Goal: Task Accomplishment & Management: Complete application form

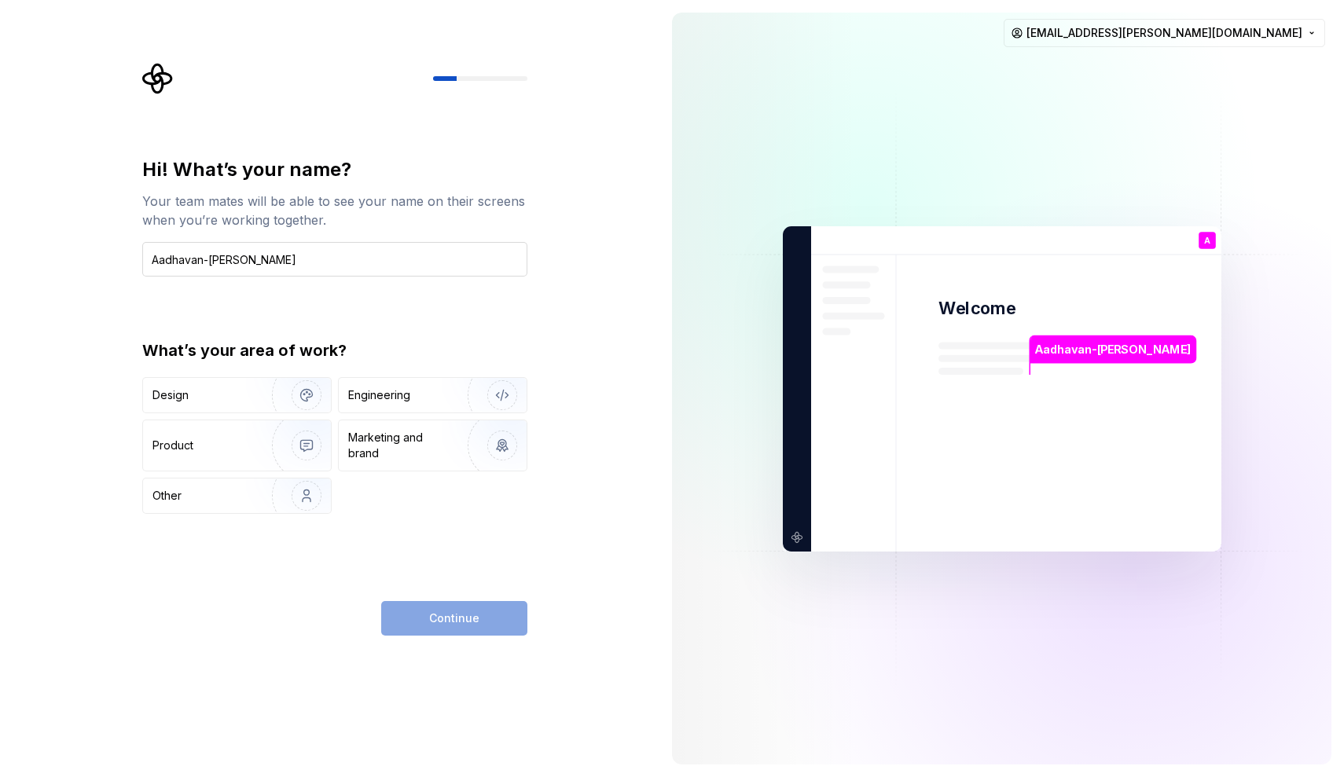
drag, startPoint x: 314, startPoint y: 262, endPoint x: 255, endPoint y: 266, distance: 59.1
click at [255, 266] on input "Aadhavan-Pachauri Pachauri" at bounding box center [334, 259] width 385 height 35
type input "Aadhavan-Pachauri"
click at [256, 504] on img "button" at bounding box center [296, 495] width 101 height 105
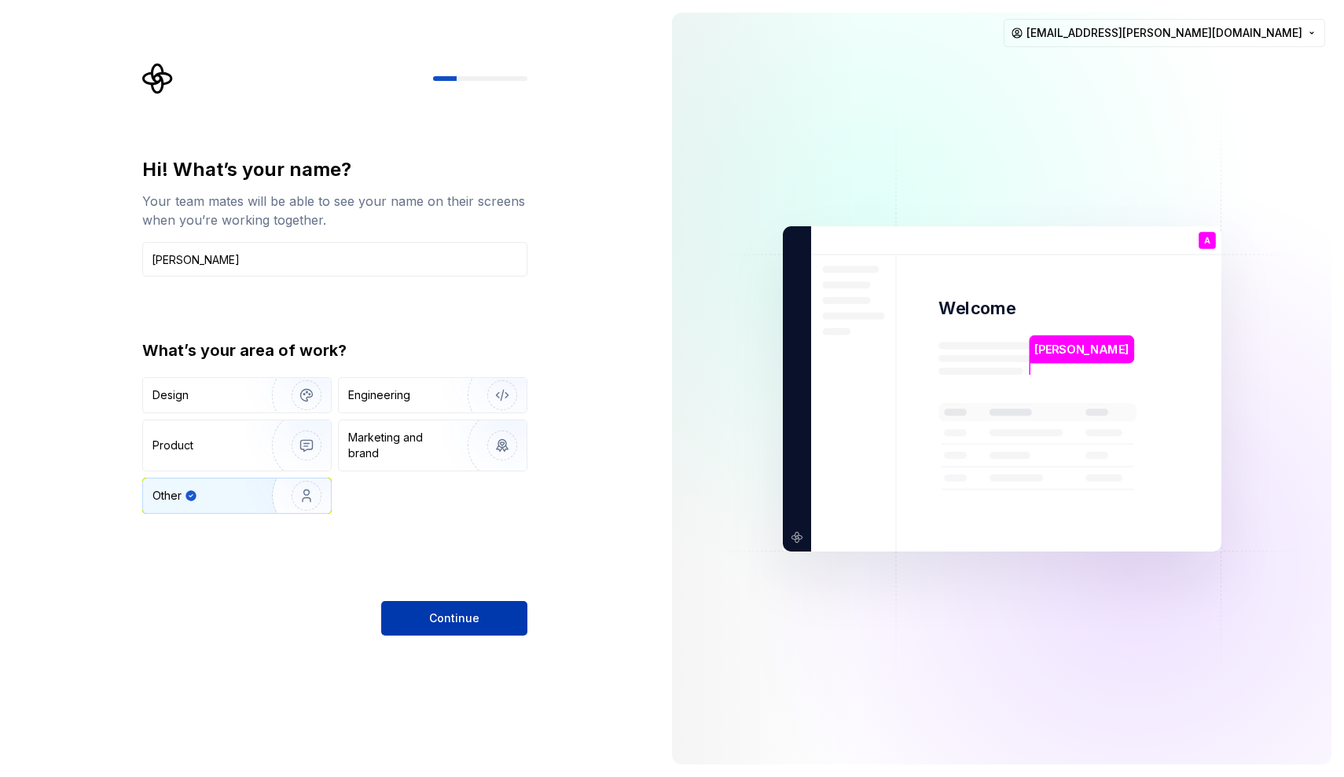
click at [413, 612] on button "Continue" at bounding box center [454, 618] width 146 height 35
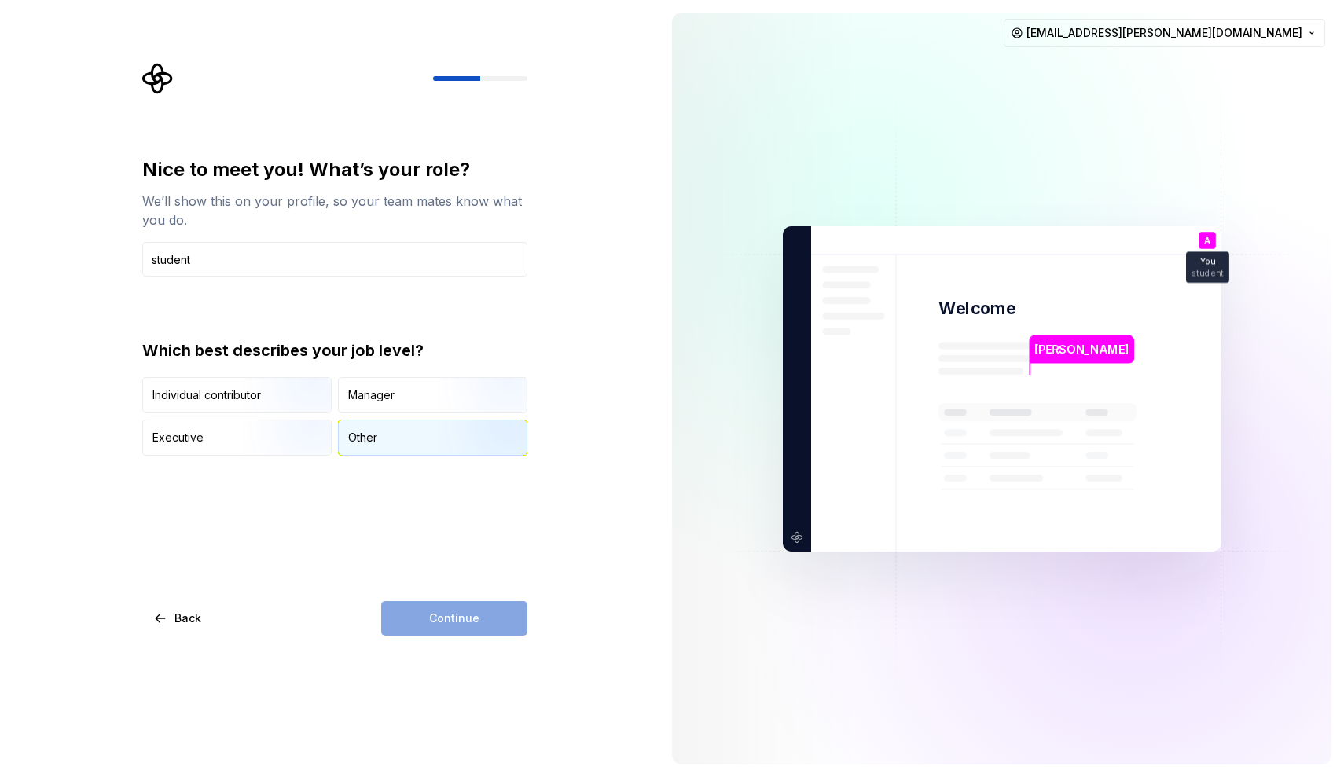
type input "student"
click at [420, 427] on div "Other" at bounding box center [433, 438] width 188 height 35
click at [416, 619] on button "Continue" at bounding box center [454, 618] width 146 height 35
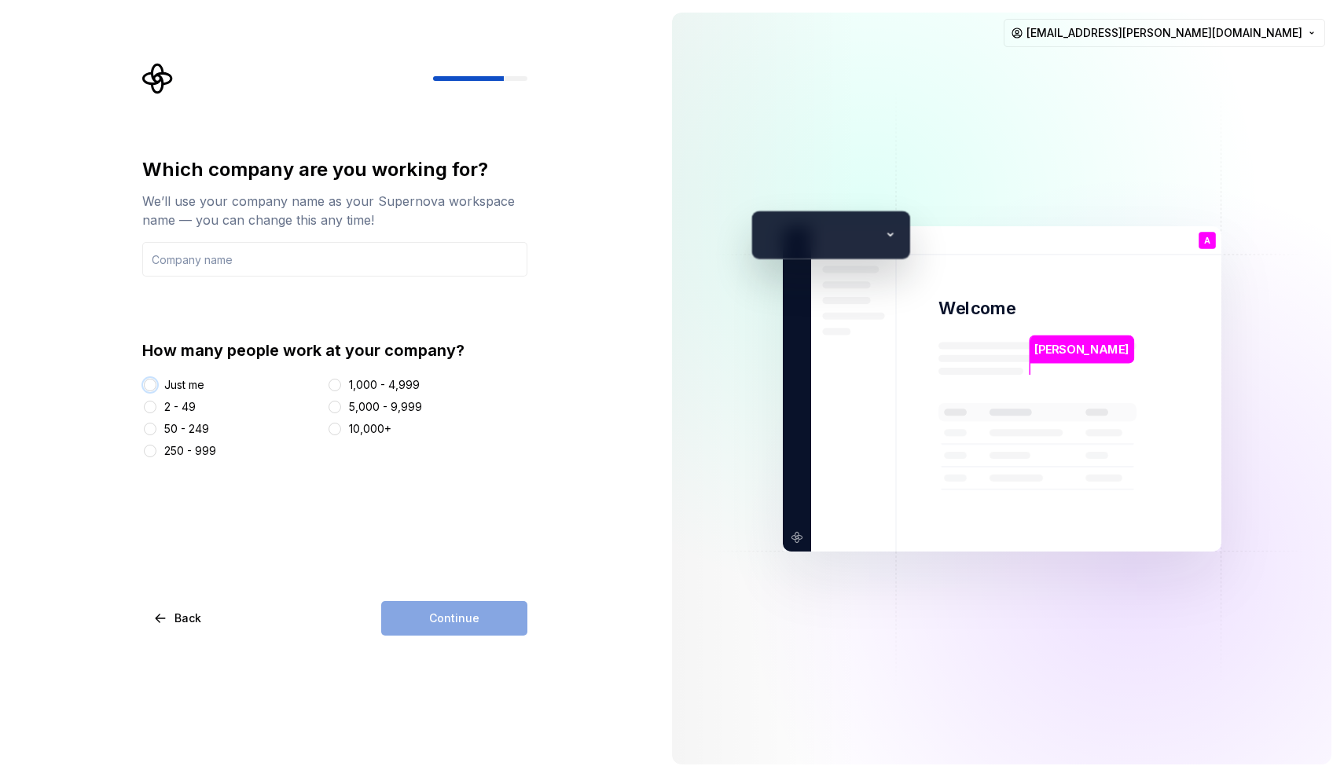
click at [150, 380] on button "Just me" at bounding box center [150, 385] width 13 height 13
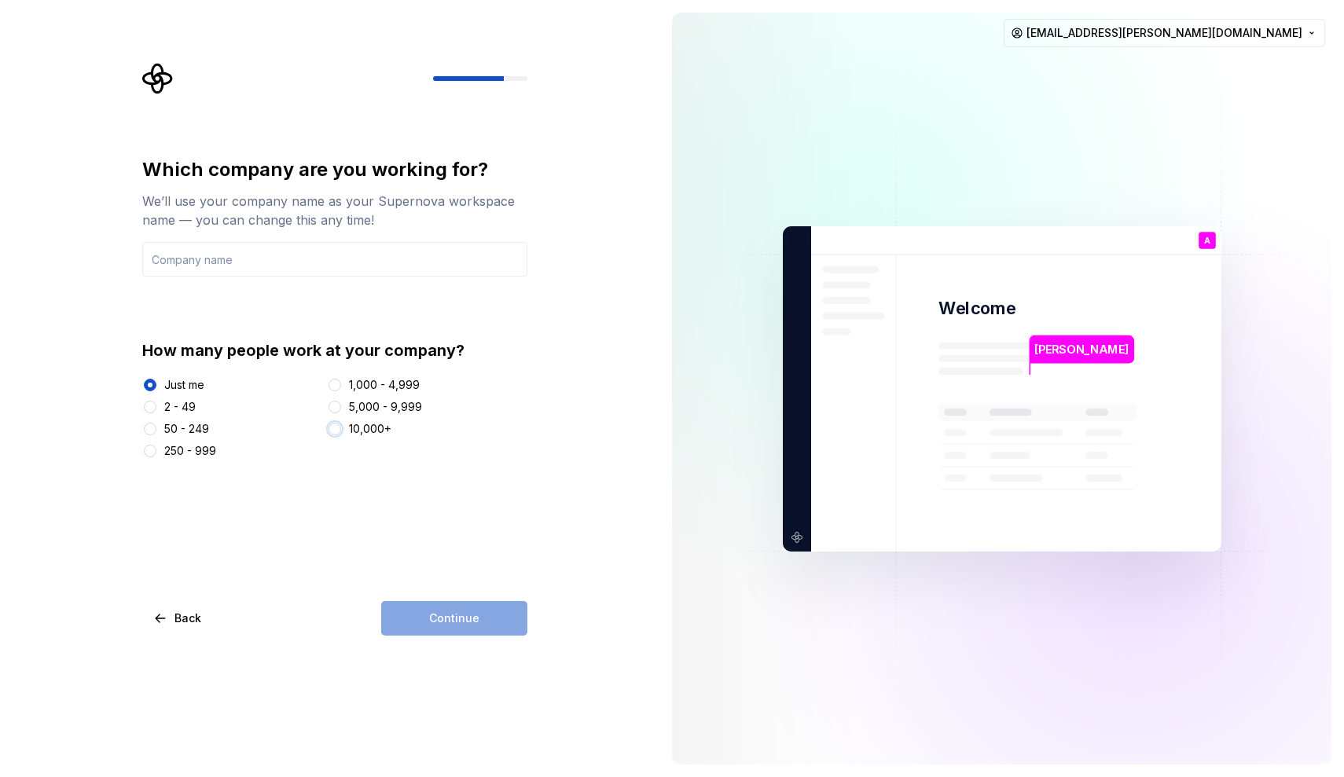
click at [335, 430] on button "10,000+" at bounding box center [335, 429] width 13 height 13
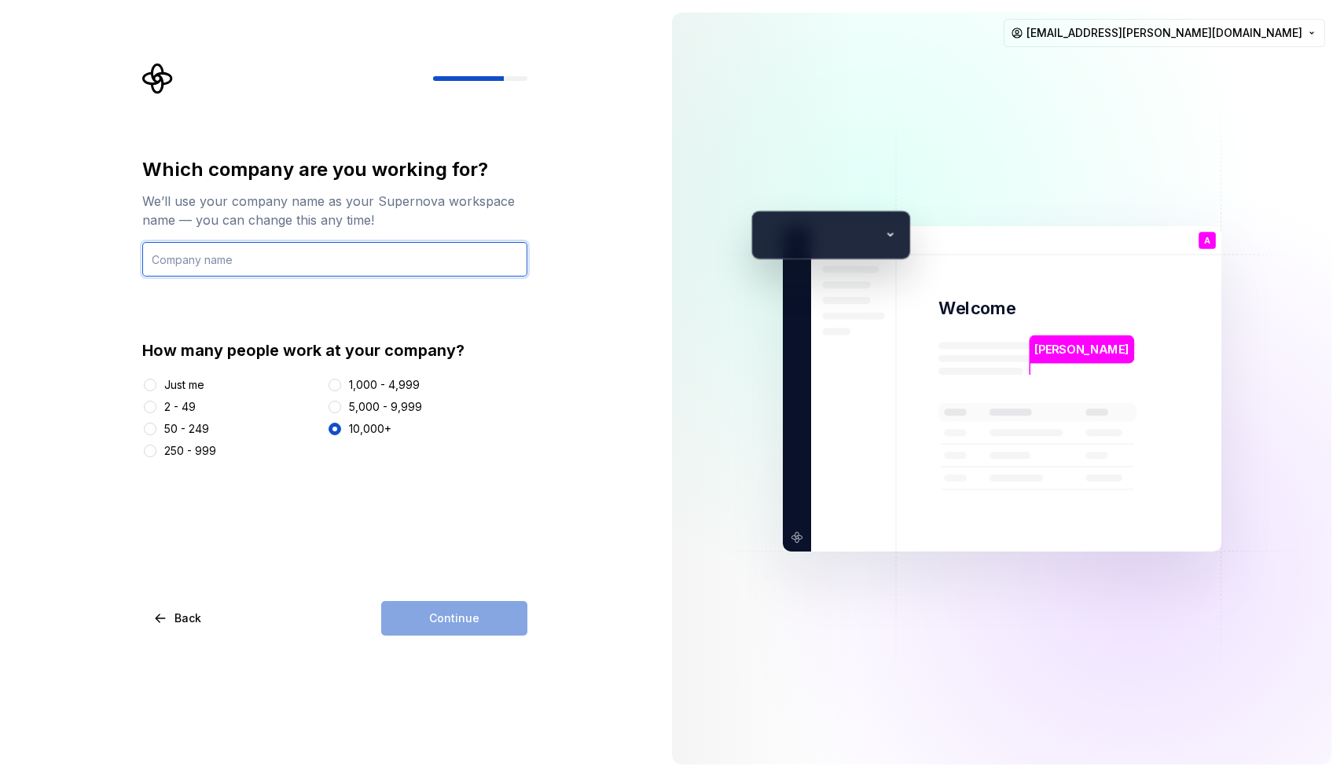
click at [196, 243] on input "text" at bounding box center [334, 259] width 385 height 35
type input "Bubble"
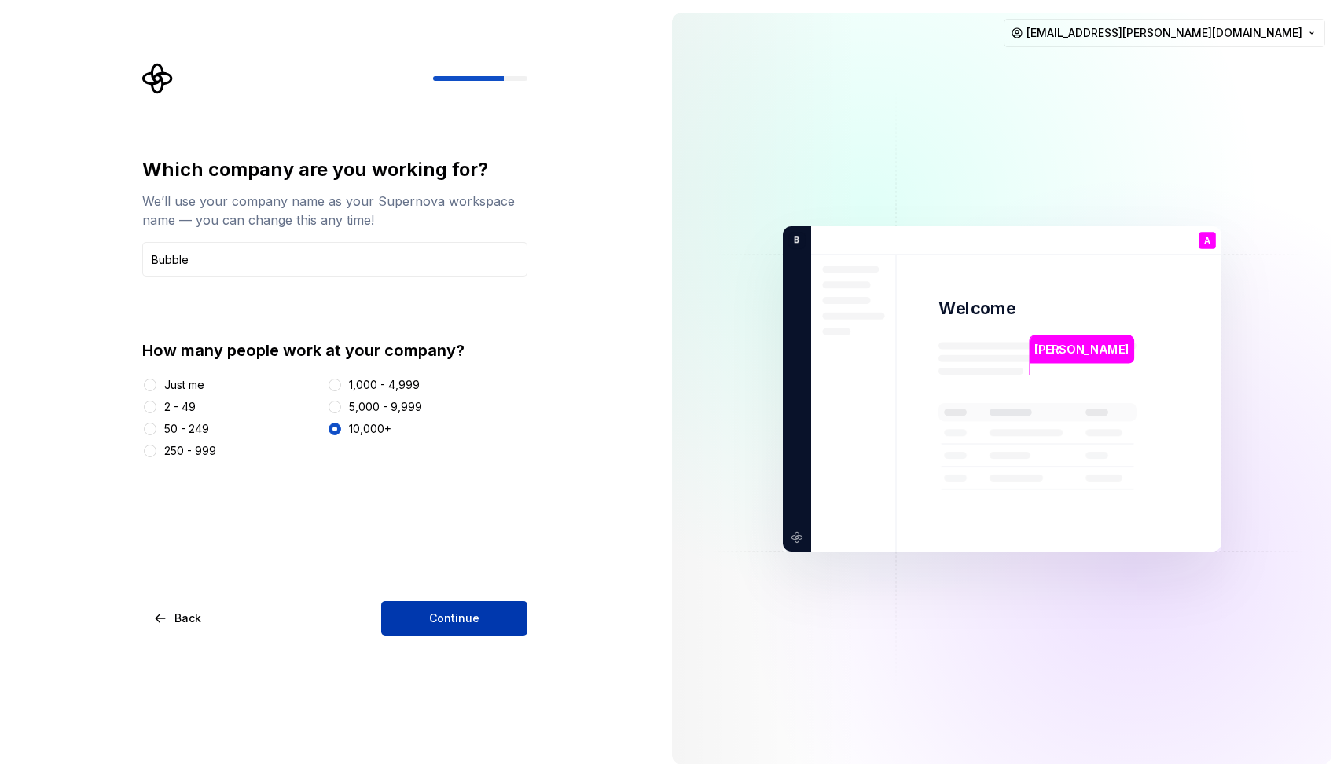
click at [425, 612] on button "Continue" at bounding box center [454, 618] width 146 height 35
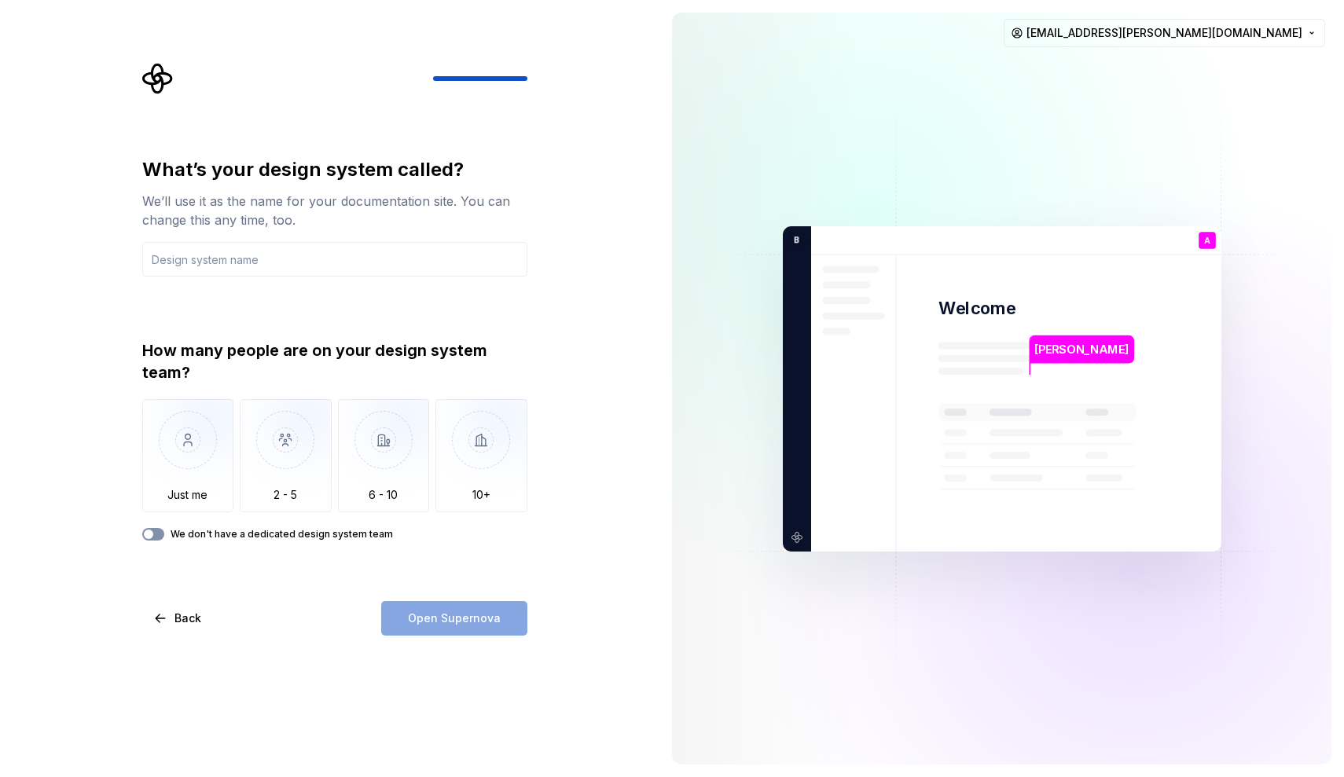
click at [147, 533] on span "button" at bounding box center [148, 534] width 9 height 9
click at [149, 535] on icon "button" at bounding box center [148, 535] width 4 height 2
click at [149, 535] on span "button" at bounding box center [148, 534] width 9 height 9
click at [149, 535] on icon "button" at bounding box center [148, 535] width 4 height 2
click at [167, 468] on img "button" at bounding box center [188, 451] width 92 height 105
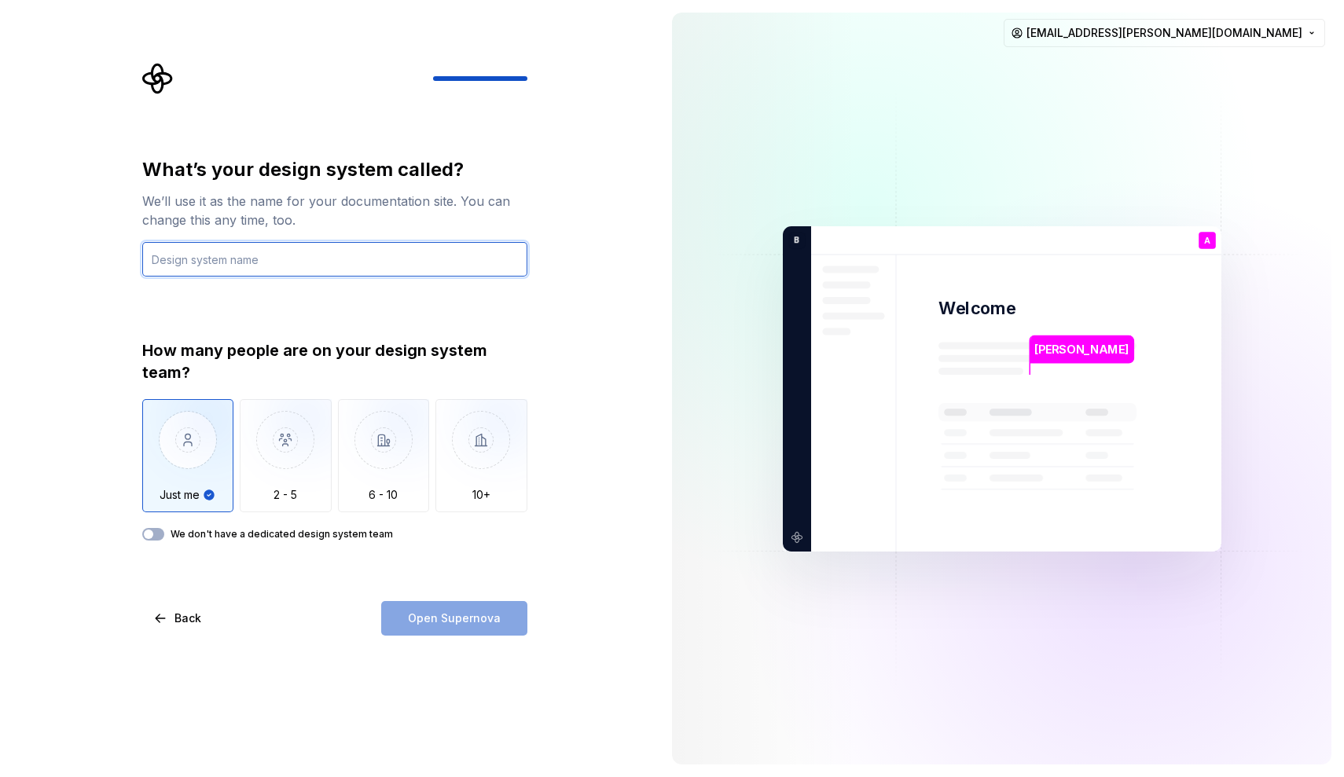
click at [200, 259] on input "text" at bounding box center [334, 259] width 385 height 35
type input "N"
type input "Bubble"
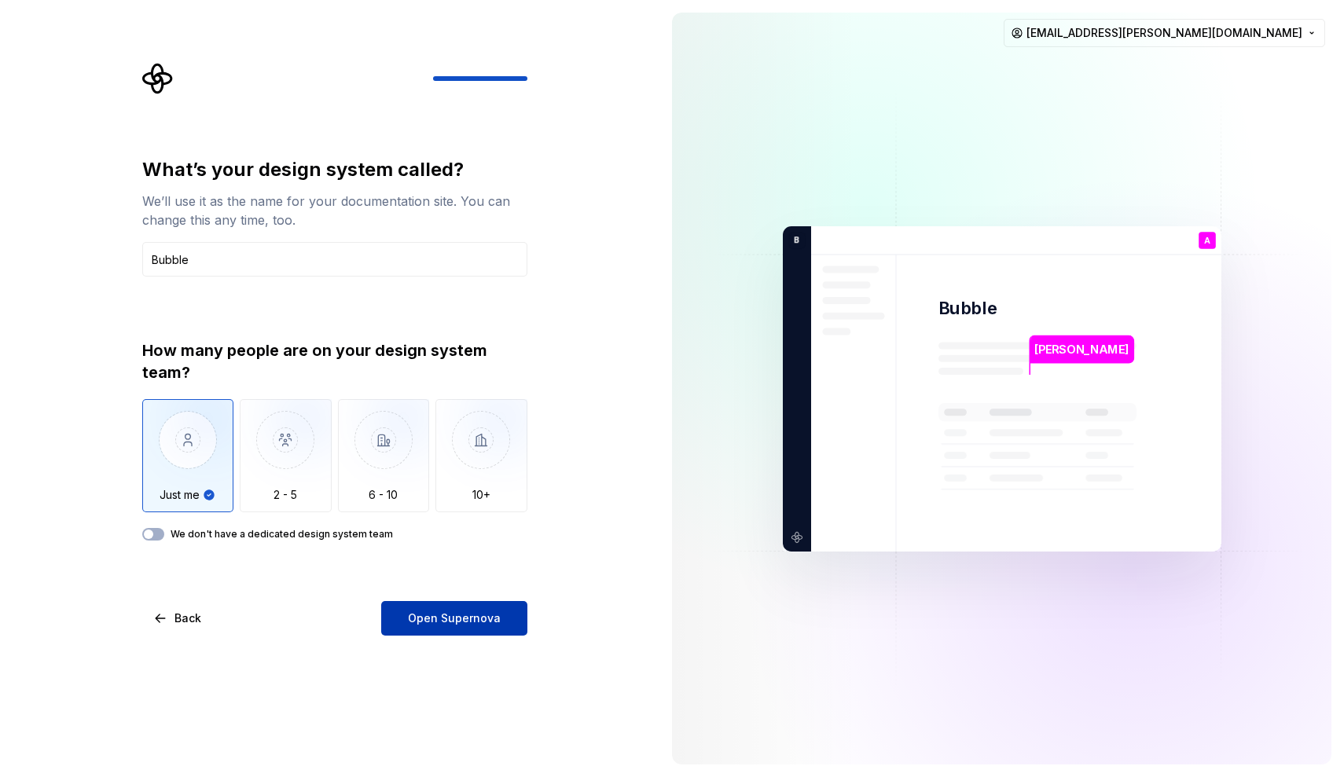
click at [472, 629] on button "Open Supernova" at bounding box center [454, 618] width 146 height 35
